Goal: Task Accomplishment & Management: Manage account settings

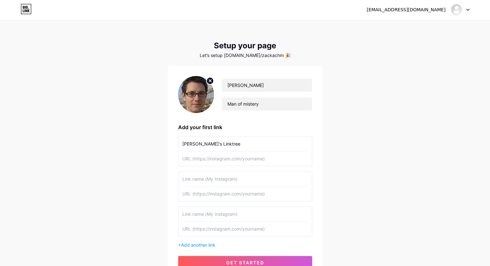
click at [221, 159] on input "text" at bounding box center [245, 158] width 126 height 14
paste input "[URL][DOMAIN_NAME]"
type input "[URL][DOMAIN_NAME]"
drag, startPoint x: 287, startPoint y: 155, endPoint x: 116, endPoint y: 156, distance: 170.8
click at [120, 156] on div "[EMAIL_ADDRESS][DOMAIN_NAME] Dashboard Logout Setup your page Let’s setup [DOMA…" at bounding box center [245, 150] width 490 height 300
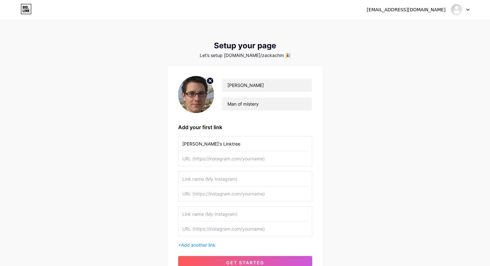
click at [223, 159] on input "text" at bounding box center [245, 158] width 126 height 14
paste input "[URL][DOMAIN_NAME]"
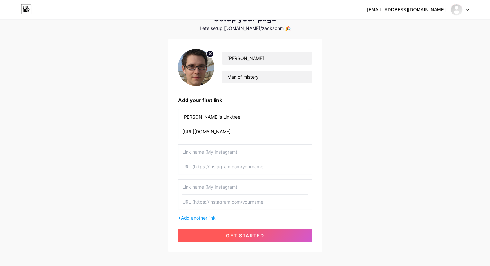
scroll to position [59, 0]
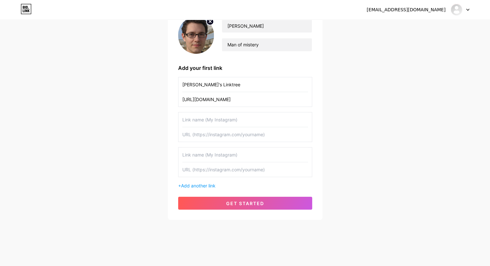
type input "[URL][DOMAIN_NAME]"
click at [256, 212] on div "[PERSON_NAME] Man of mistery Add your first link [PERSON_NAME]'s Linktree [URL]…" at bounding box center [245, 113] width 155 height 214
click at [255, 205] on span "get started" at bounding box center [245, 203] width 38 height 5
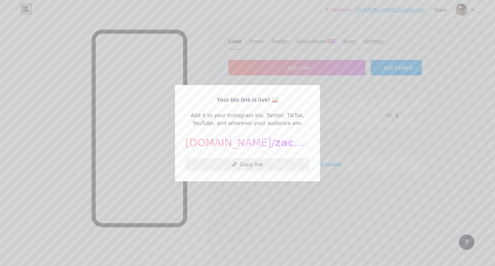
click at [254, 163] on button "Copy link" at bounding box center [247, 164] width 124 height 13
click at [334, 90] on div at bounding box center [247, 133] width 495 height 266
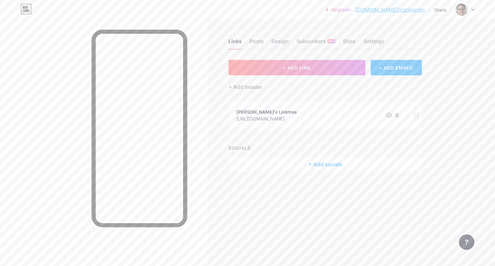
click at [326, 164] on div "+ Add socials" at bounding box center [324, 164] width 193 height 15
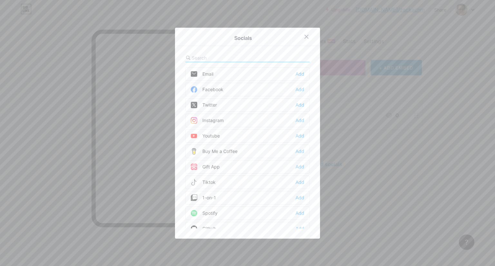
click at [270, 73] on div "Email Add" at bounding box center [247, 74] width 124 height 14
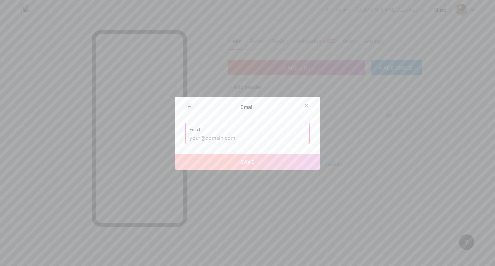
click at [231, 138] on input "text" at bounding box center [247, 138] width 116 height 11
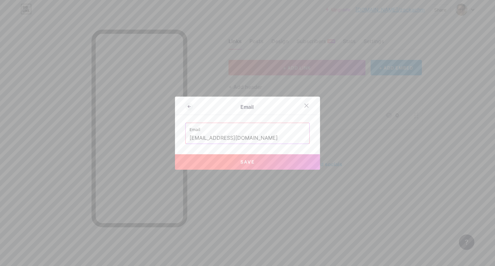
click at [262, 164] on button "Save" at bounding box center [247, 161] width 145 height 15
type input "mailto:[EMAIL_ADDRESS][DOMAIN_NAME]"
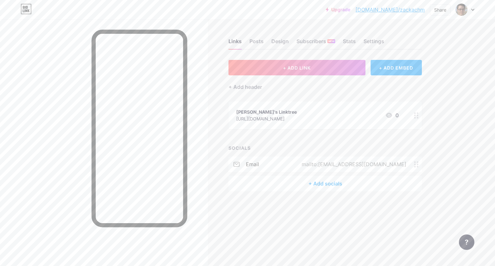
click at [308, 181] on div "+ Add socials" at bounding box center [324, 183] width 193 height 15
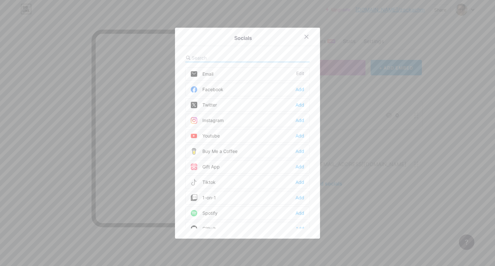
click at [250, 92] on div "Facebook Add" at bounding box center [247, 90] width 124 height 14
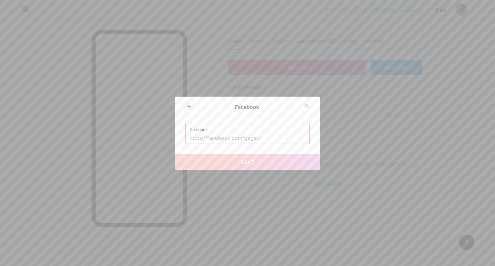
click at [259, 135] on input "text" at bounding box center [247, 138] width 116 height 11
paste input "[URL][DOMAIN_NAME]"
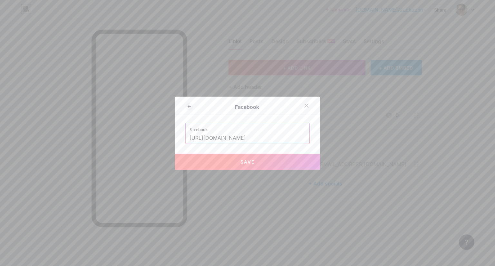
scroll to position [0, 32]
type input "[URL][DOMAIN_NAME]"
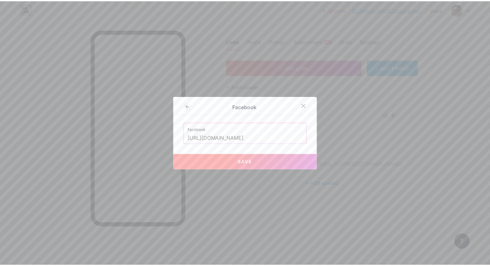
scroll to position [0, 0]
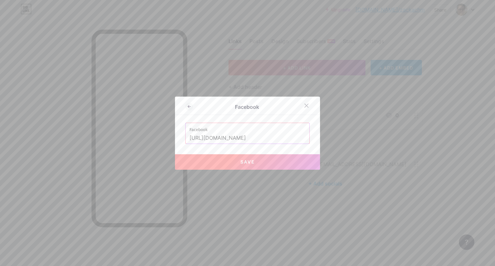
click at [277, 159] on button "Save" at bounding box center [247, 161] width 145 height 15
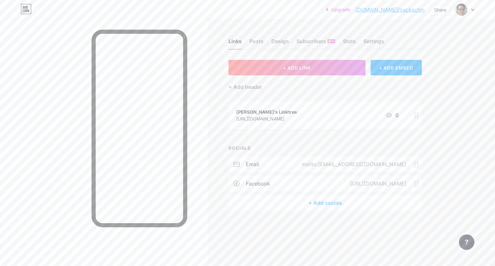
click at [328, 200] on div "+ Add socials" at bounding box center [324, 202] width 193 height 15
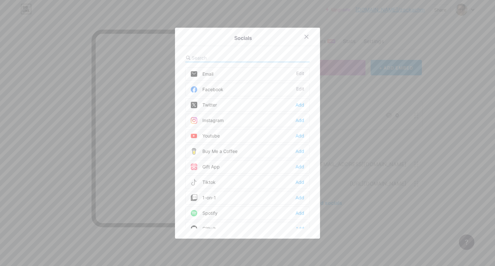
click at [246, 102] on div "Twitter Add" at bounding box center [247, 105] width 124 height 14
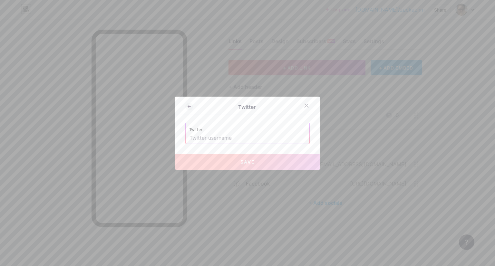
click at [278, 133] on input "text" at bounding box center [247, 138] width 116 height 11
paste input "[URL][DOMAIN_NAME]"
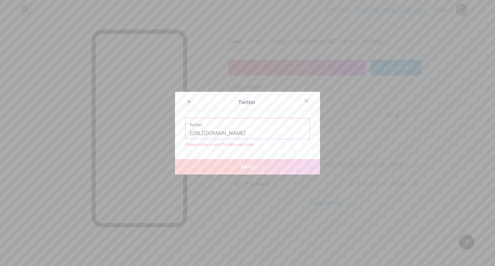
drag, startPoint x: 221, startPoint y: 132, endPoint x: 146, endPoint y: 138, distance: 75.9
click at [147, 138] on div "Twitter Twitter [URL][DOMAIN_NAME] Please enter a valid Twitter username. Save" at bounding box center [247, 133] width 495 height 266
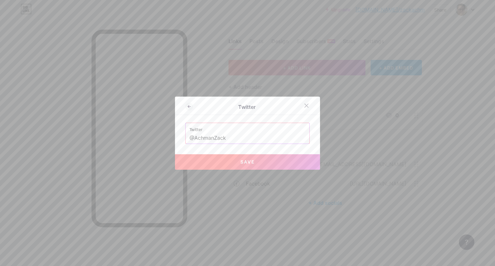
click at [236, 159] on button "Save" at bounding box center [247, 161] width 145 height 15
type input "[URL][DOMAIN_NAME]"
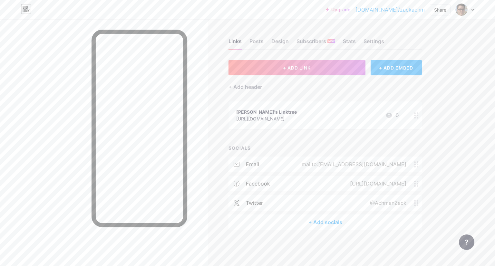
click at [347, 223] on div "+ Add socials" at bounding box center [324, 222] width 193 height 15
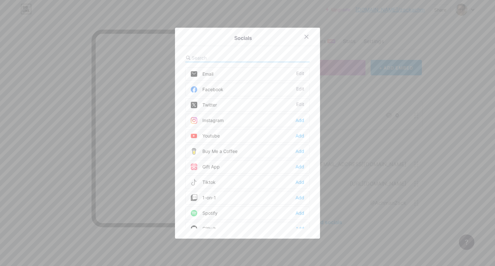
click at [214, 117] on div "Instagram" at bounding box center [207, 120] width 33 height 6
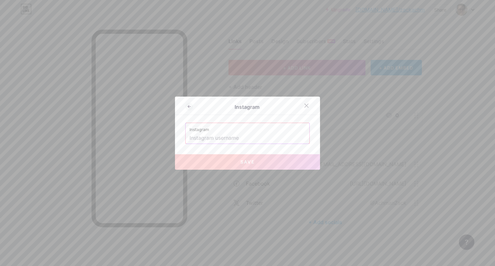
click at [236, 133] on input "text" at bounding box center [247, 138] width 116 height 11
paste input "[URL][DOMAIN_NAME]"
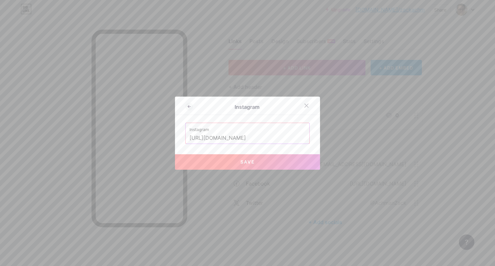
drag, startPoint x: 256, startPoint y: 138, endPoint x: 88, endPoint y: 139, distance: 168.5
click at [88, 140] on div "Instagram Instagram [URL][DOMAIN_NAME] Save" at bounding box center [247, 133] width 495 height 266
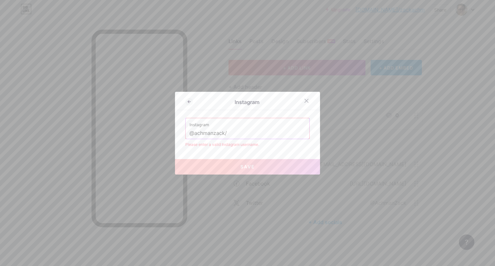
click at [249, 163] on button "Save" at bounding box center [247, 166] width 145 height 15
drag, startPoint x: 236, startPoint y: 130, endPoint x: 105, endPoint y: 113, distance: 131.6
click at [104, 114] on div "Instagram Instagram @achmanzack/ Please enter a valid Instagram username. Save" at bounding box center [247, 133] width 495 height 266
paste input "[URL][DOMAIN_NAME]"
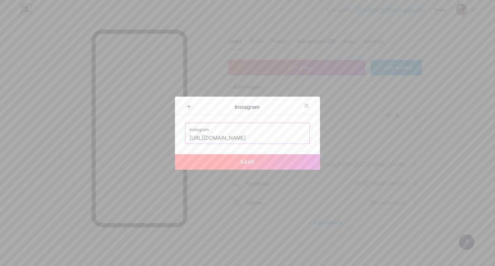
click at [240, 160] on span "Save" at bounding box center [247, 161] width 14 height 5
type input "[URL][DOMAIN_NAME][DOMAIN_NAME]"
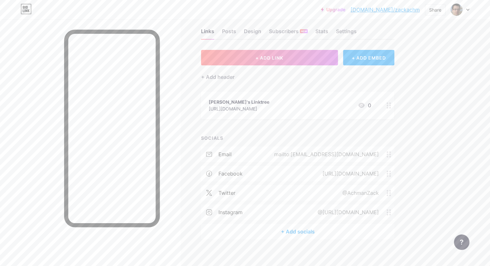
scroll to position [15, 0]
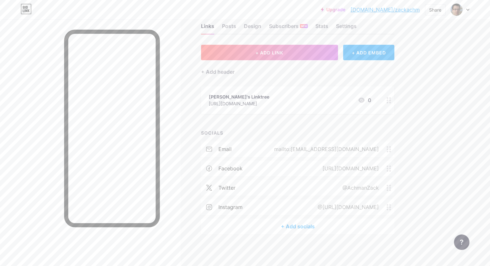
click at [336, 207] on div "@[URL][DOMAIN_NAME]" at bounding box center [346, 207] width 79 height 8
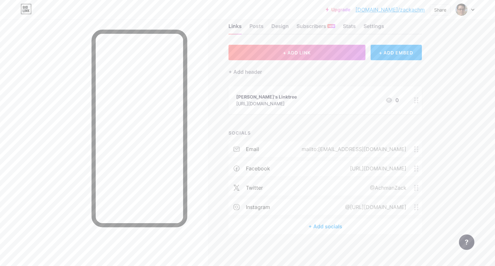
drag, startPoint x: 256, startPoint y: 129, endPoint x: 0, endPoint y: 97, distance: 258.4
click at [0, 99] on div "Instagram Instagram [URL][DOMAIN_NAME] Remove icon Save" at bounding box center [247, 133] width 495 height 266
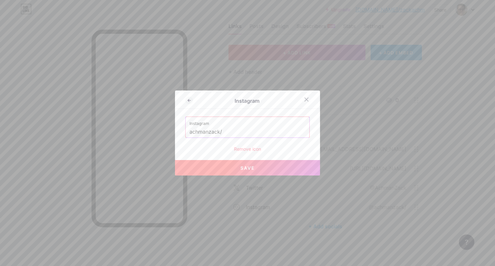
click at [228, 132] on input "achmanzack/" at bounding box center [247, 132] width 116 height 11
click at [284, 169] on button "Save" at bounding box center [247, 167] width 145 height 15
type input "[URL][DOMAIN_NAME]"
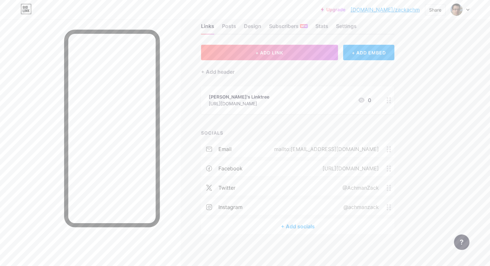
click at [330, 225] on div "+ Add socials" at bounding box center [297, 226] width 193 height 15
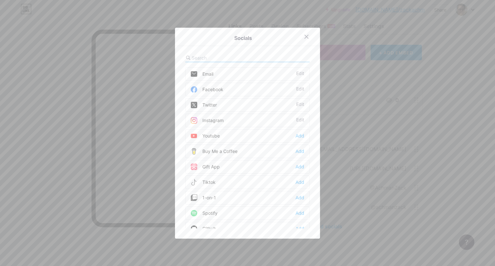
click at [235, 134] on div "Youtube Add" at bounding box center [247, 136] width 124 height 14
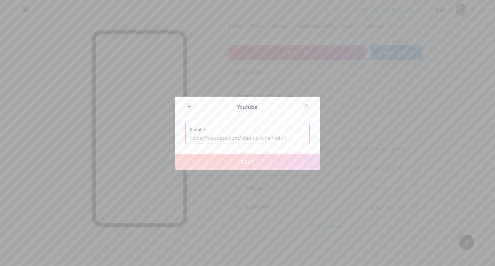
click at [261, 141] on input "text" at bounding box center [247, 138] width 116 height 11
paste input "[URL][DOMAIN_NAME]"
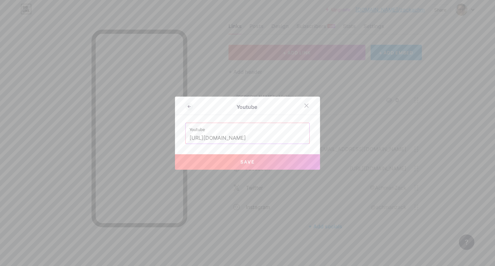
drag, startPoint x: 250, startPoint y: 138, endPoint x: 8, endPoint y: 121, distance: 242.9
click at [8, 119] on div "Youtube Youtube [URL][DOMAIN_NAME] Save" at bounding box center [247, 133] width 495 height 266
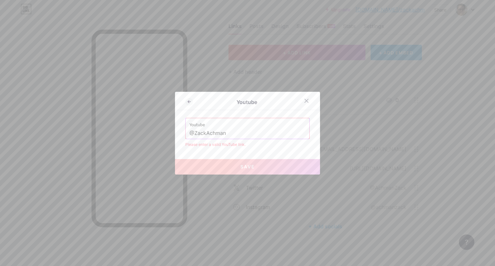
click at [245, 166] on span "Save" at bounding box center [247, 166] width 14 height 5
click at [233, 133] on input "@ZackAchman" at bounding box center [247, 133] width 116 height 11
click at [190, 133] on input "@ZackAchman" at bounding box center [247, 133] width 116 height 11
drag, startPoint x: 213, startPoint y: 134, endPoint x: 91, endPoint y: 123, distance: 122.6
click at [91, 123] on div "Youtube Youtube [PERSON_NAME] Please enter a valid YouTube link. Save" at bounding box center [247, 133] width 495 height 266
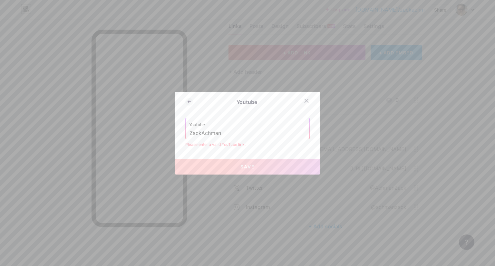
paste input "[URL][DOMAIN_NAME]"
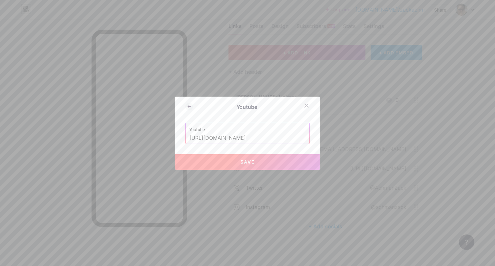
type input "[URL][DOMAIN_NAME]"
click at [226, 159] on button "Save" at bounding box center [247, 161] width 145 height 15
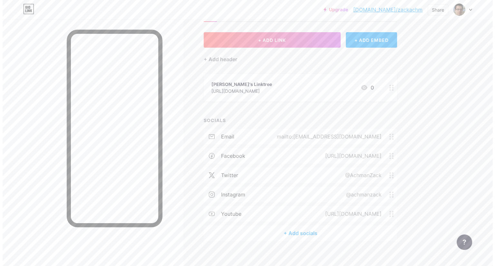
scroll to position [34, 0]
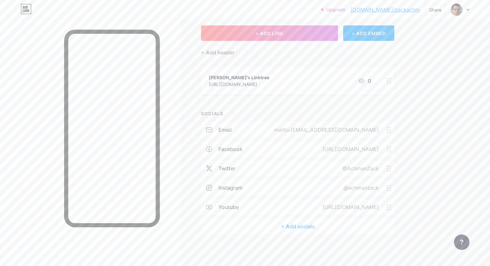
click at [329, 228] on div "+ Add socials" at bounding box center [297, 226] width 193 height 15
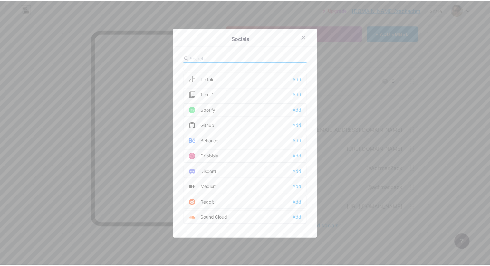
scroll to position [129, 0]
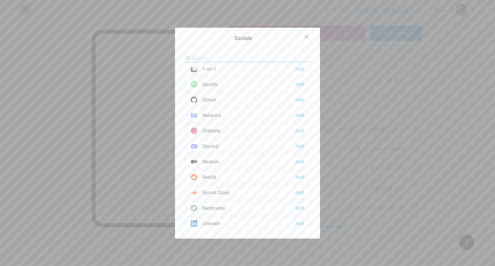
click at [295, 177] on div "Add" at bounding box center [299, 177] width 9 height 6
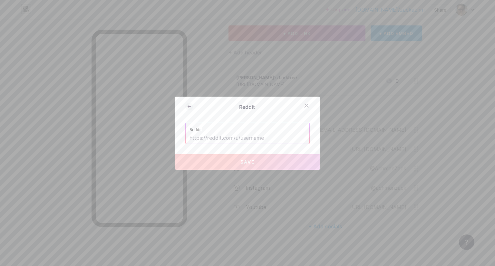
click at [275, 139] on input "text" at bounding box center [247, 138] width 116 height 11
paste input "[URL][DOMAIN_NAME]"
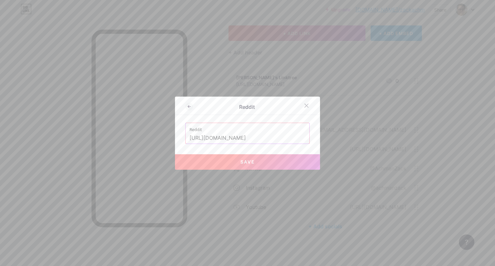
type input "[URL][DOMAIN_NAME]"
click at [275, 158] on button "Save" at bounding box center [247, 161] width 145 height 15
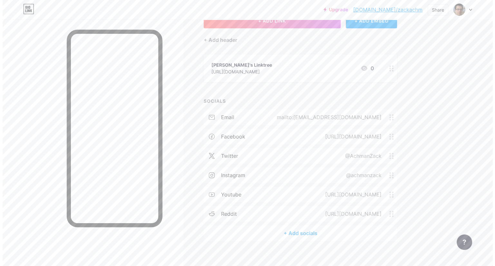
scroll to position [54, 0]
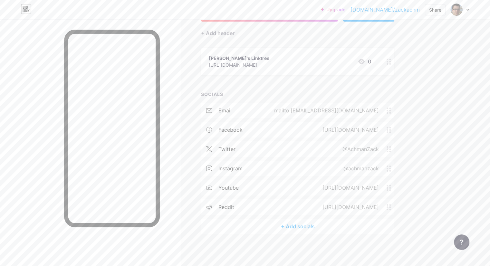
click at [333, 220] on div "+ Add socials" at bounding box center [297, 226] width 193 height 15
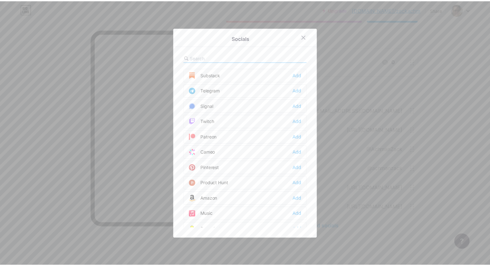
scroll to position [322, 0]
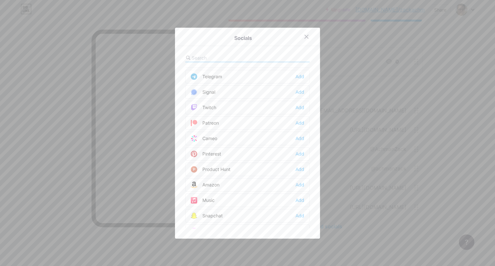
click at [251, 149] on div "Pinterest Add" at bounding box center [247, 154] width 124 height 14
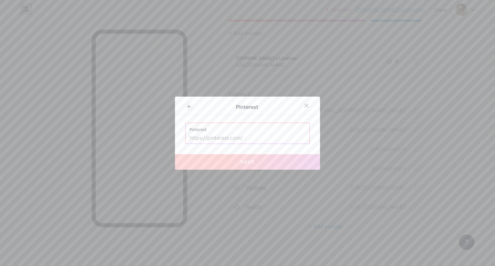
click at [223, 137] on input "text" at bounding box center [247, 138] width 116 height 11
paste input "[URL][DOMAIN_NAME]"
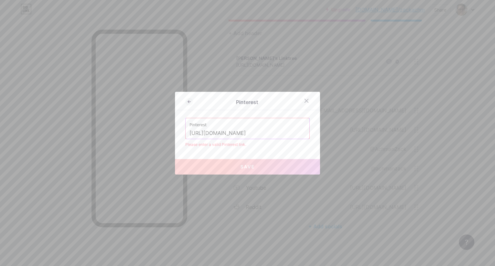
click at [270, 170] on button "Save" at bounding box center [247, 166] width 145 height 15
drag, startPoint x: 247, startPoint y: 132, endPoint x: 143, endPoint y: 129, distance: 104.1
click at [143, 130] on div "Pinterest Pinterest [URL][DOMAIN_NAME] Please enter a valid Pinterest link. Save" at bounding box center [247, 133] width 495 height 266
click at [247, 136] on input "achmanzack/" at bounding box center [247, 133] width 116 height 11
click at [189, 133] on input "achmanzack" at bounding box center [247, 133] width 116 height 11
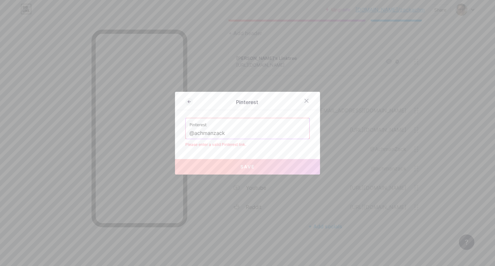
drag, startPoint x: 240, startPoint y: 134, endPoint x: 125, endPoint y: 121, distance: 115.8
click at [114, 121] on div "Pinterest Pinterest @achmanzack Please enter a valid Pinterest link. Save" at bounding box center [247, 133] width 495 height 266
paste input "[URL][DOMAIN_NAME]"
click at [213, 133] on input "[URL][DOMAIN_NAME]" at bounding box center [247, 133] width 116 height 11
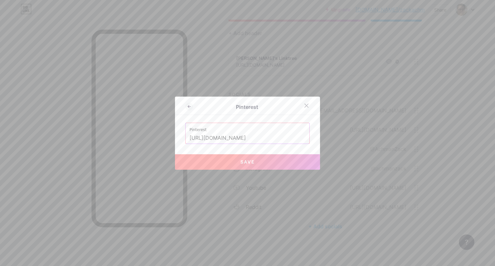
type input "[URL][DOMAIN_NAME]"
click at [266, 165] on button "Save" at bounding box center [247, 161] width 145 height 15
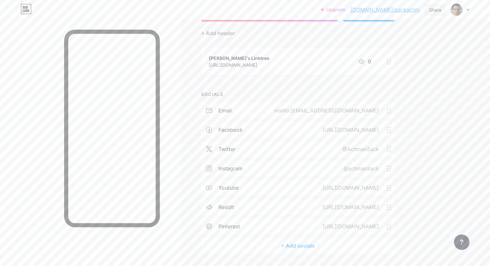
click at [431, 9] on div "Share" at bounding box center [435, 9] width 12 height 7
click at [399, 33] on div "Copy link" at bounding box center [397, 32] width 96 height 15
